Goal: Go to known website: Go to known website

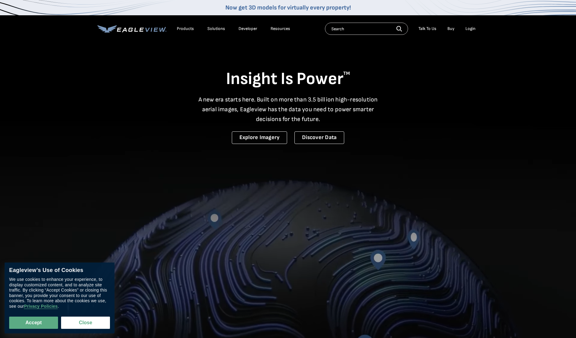
click at [472, 31] on div "Login" at bounding box center [471, 28] width 10 height 5
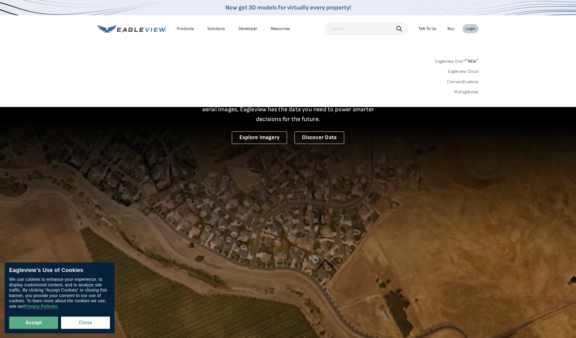
click at [472, 31] on div "Login" at bounding box center [471, 28] width 10 height 5
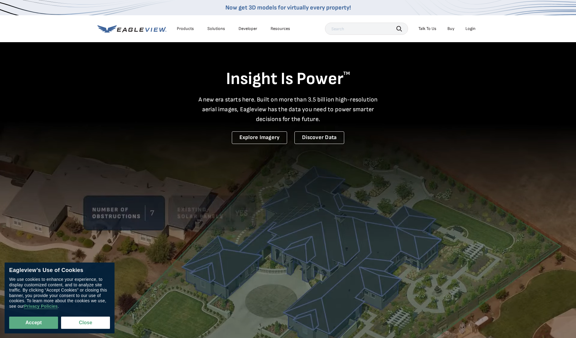
click at [472, 30] on div "Login" at bounding box center [471, 28] width 10 height 5
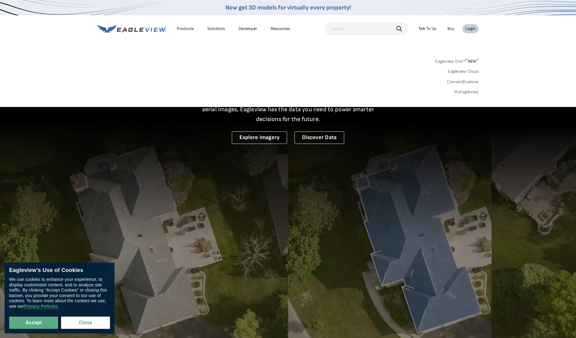
click at [463, 93] on link "MyEagleview" at bounding box center [466, 91] width 24 height 5
